Goal: Navigation & Orientation: Find specific page/section

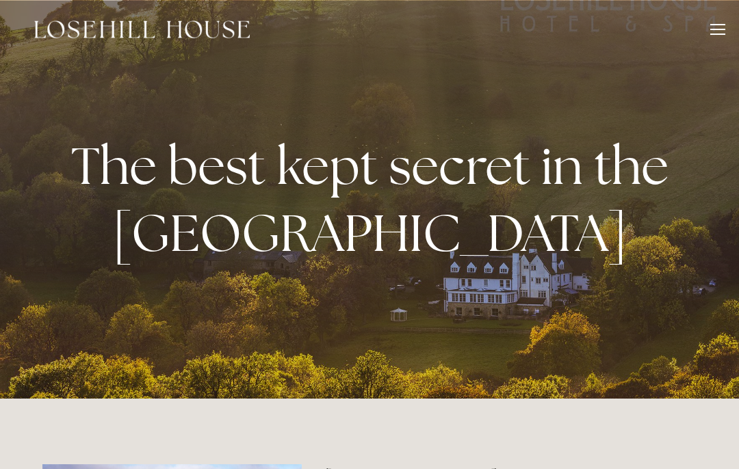
click at [725, 25] on header "Rooms Rooms Your Stay Book a stay Offers Spa" at bounding box center [369, 29] width 739 height 59
click at [724, 29] on div at bounding box center [717, 29] width 15 height 1
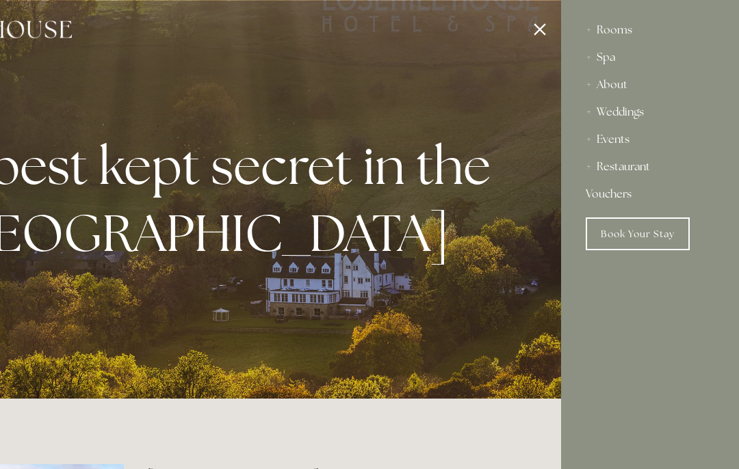
click at [622, 27] on div "Rooms" at bounding box center [649, 29] width 129 height 27
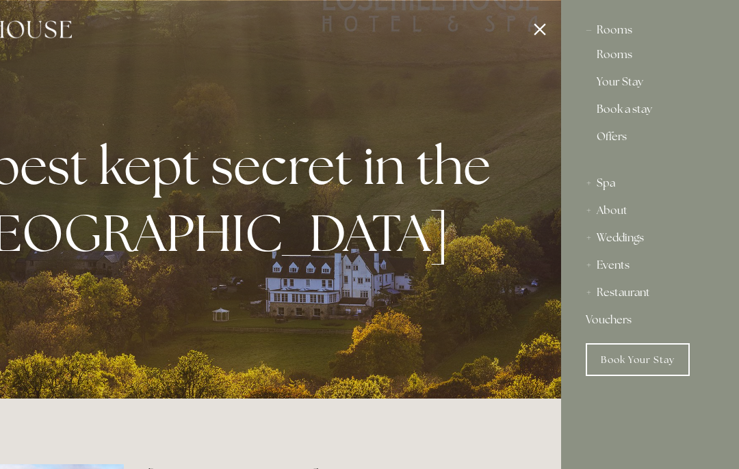
click at [627, 31] on div "Rooms" at bounding box center [649, 29] width 129 height 27
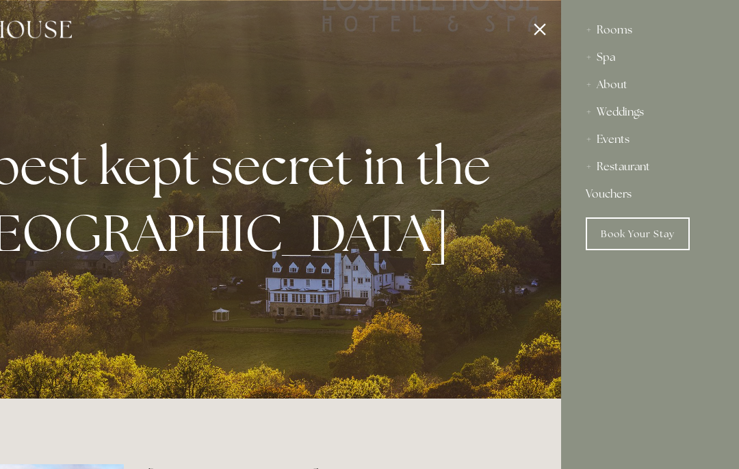
click at [628, 34] on div "Rooms" at bounding box center [649, 29] width 129 height 27
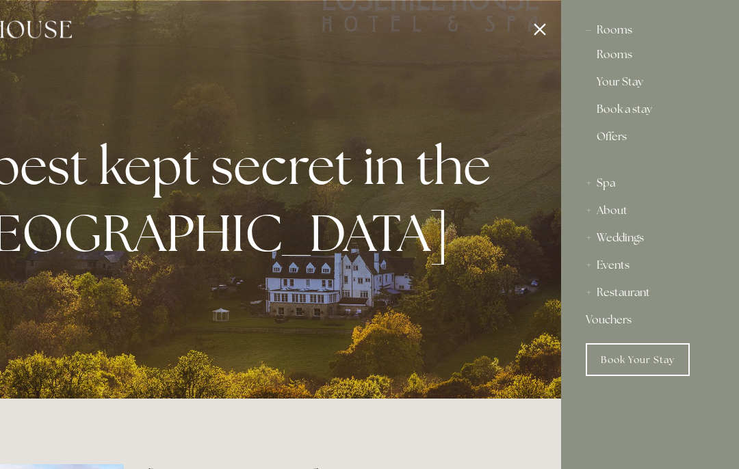
click at [641, 83] on link "Your Stay" at bounding box center [649, 85] width 107 height 16
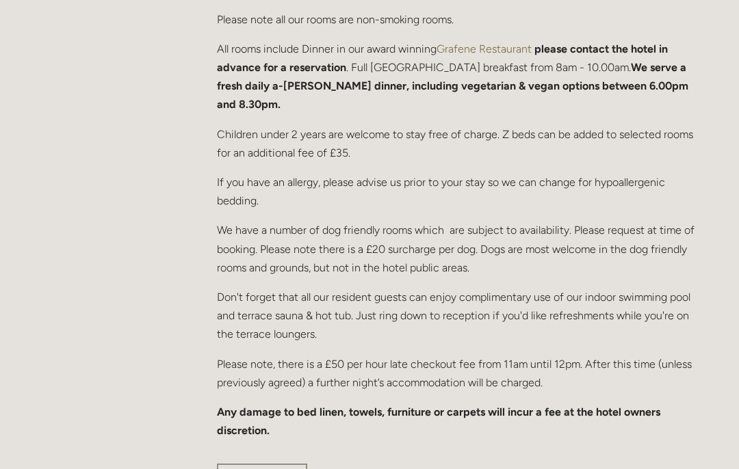
scroll to position [662, 0]
